Goal: Find specific page/section: Find specific page/section

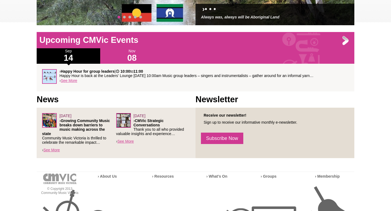
scroll to position [135, 0]
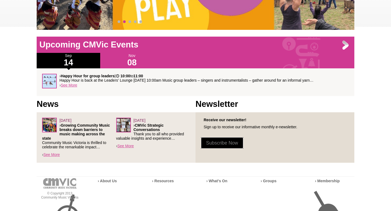
click at [230, 142] on link "Subscribe Now" at bounding box center [222, 143] width 42 height 11
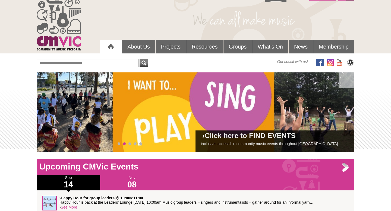
scroll to position [0, 0]
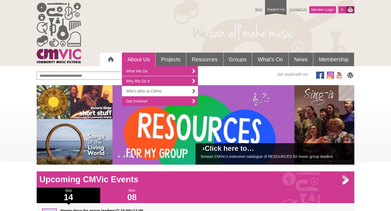
click at [152, 92] on link "Who's Who at CMVic" at bounding box center [160, 91] width 76 height 10
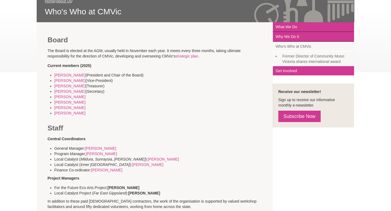
scroll to position [91, 0]
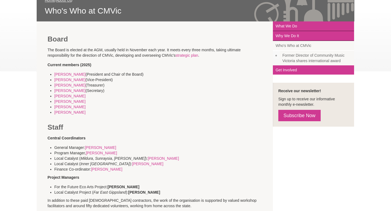
drag, startPoint x: 114, startPoint y: 145, endPoint x: 110, endPoint y: 146, distance: 4.2
click at [110, 146] on li "General Manager: [PERSON_NAME]" at bounding box center [161, 147] width 215 height 5
drag, startPoint x: 109, startPoint y: 147, endPoint x: 86, endPoint y: 148, distance: 23.7
click at [86, 148] on li "General Manager: [PERSON_NAME]" at bounding box center [161, 147] width 215 height 5
copy link "[PERSON_NAME]"
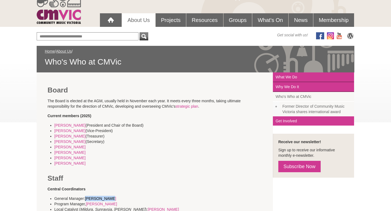
scroll to position [0, 0]
